Goal: Find specific page/section: Find specific page/section

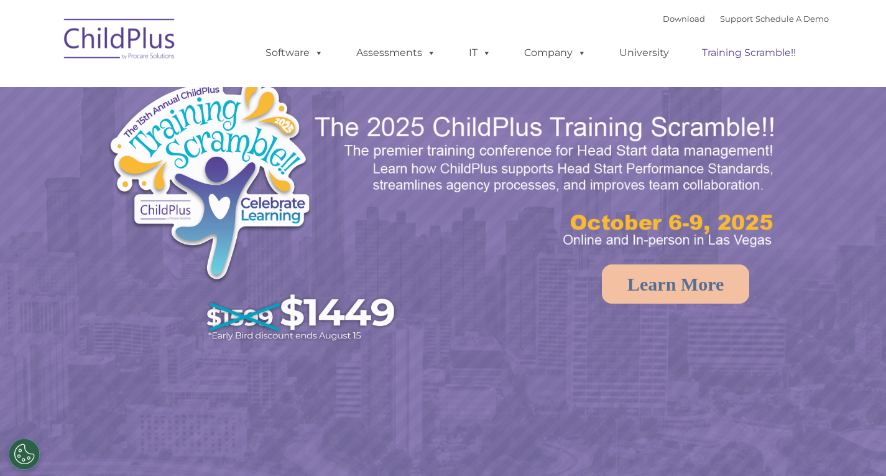
select select "MEDIUM"
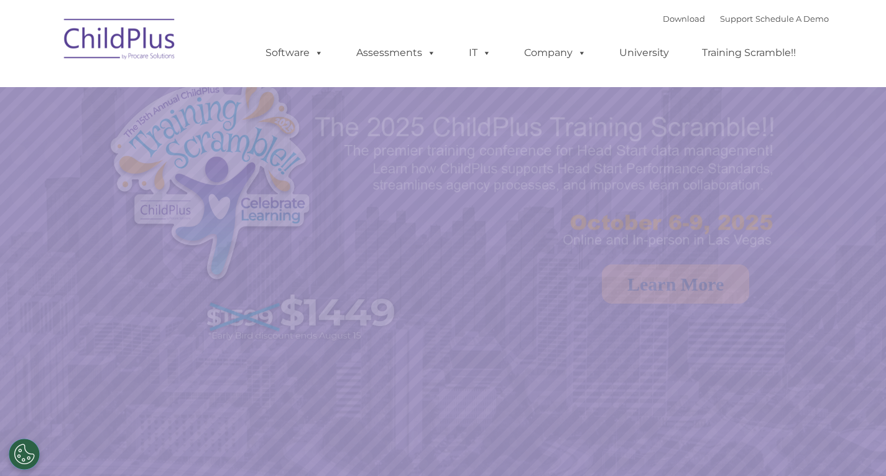
select select "MEDIUM"
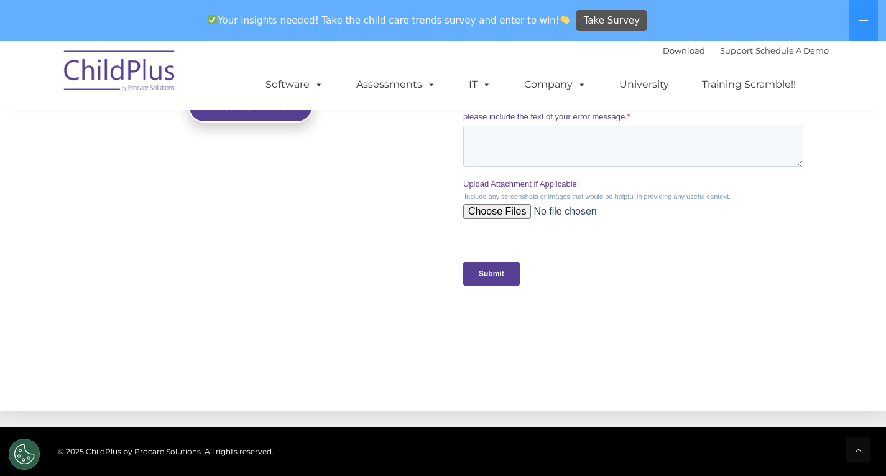
scroll to position [1192, 0]
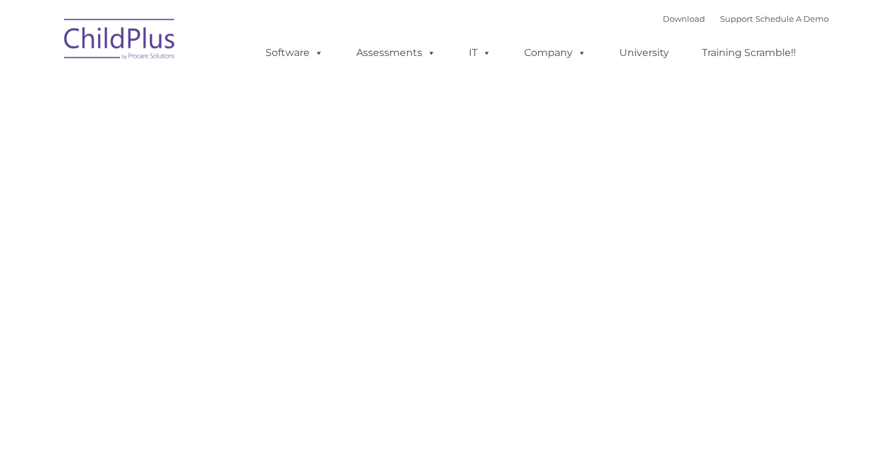
type input ""
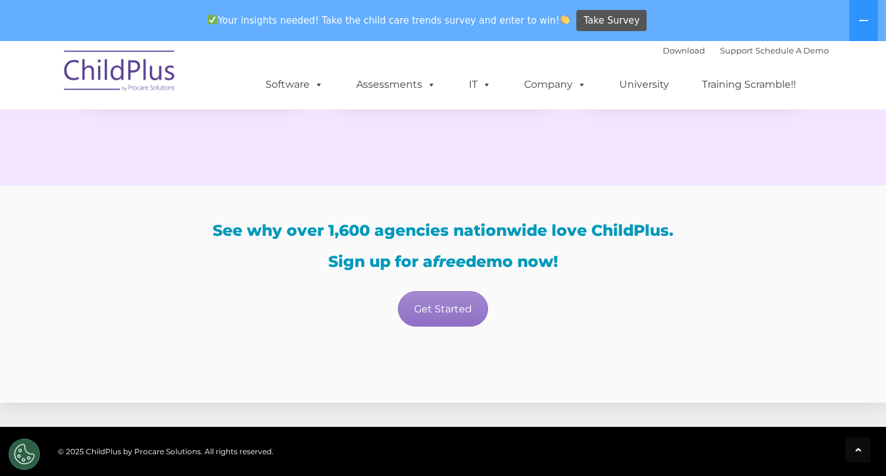
scroll to position [2093, 0]
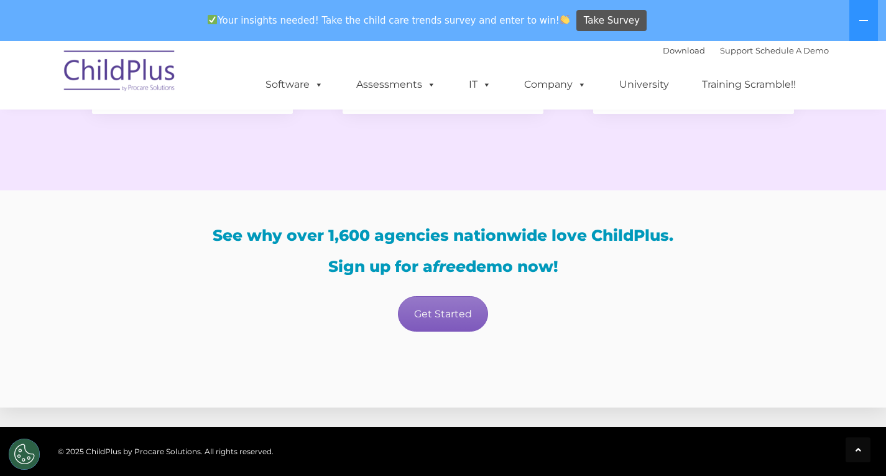
click at [485, 316] on link "Get Started" at bounding box center [443, 313] width 90 height 35
